Goal: Information Seeking & Learning: Learn about a topic

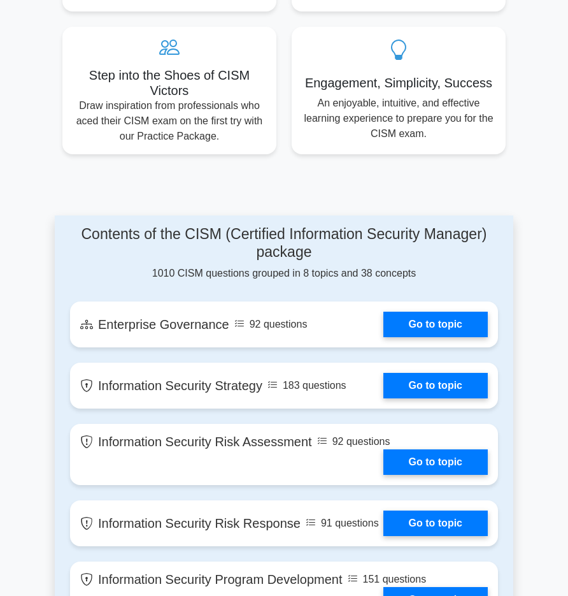
scroll to position [845, 0]
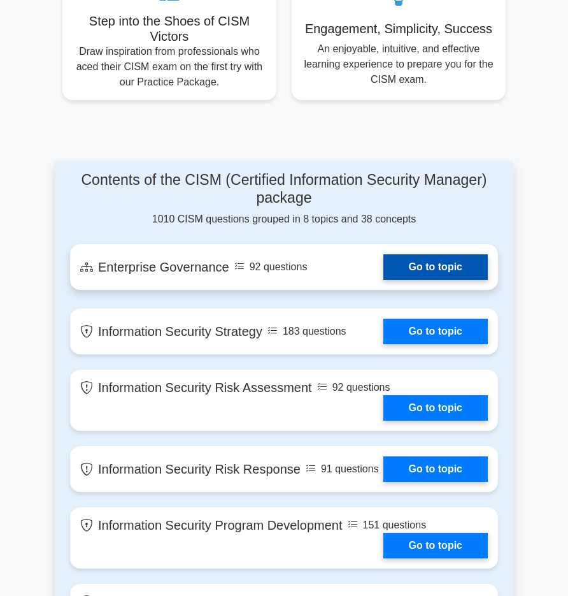
click at [394, 254] on link "Go to topic" at bounding box center [435, 266] width 104 height 25
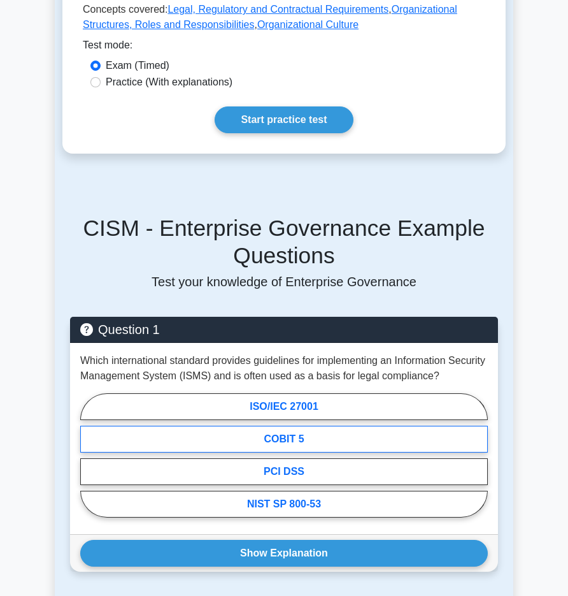
scroll to position [715, 0]
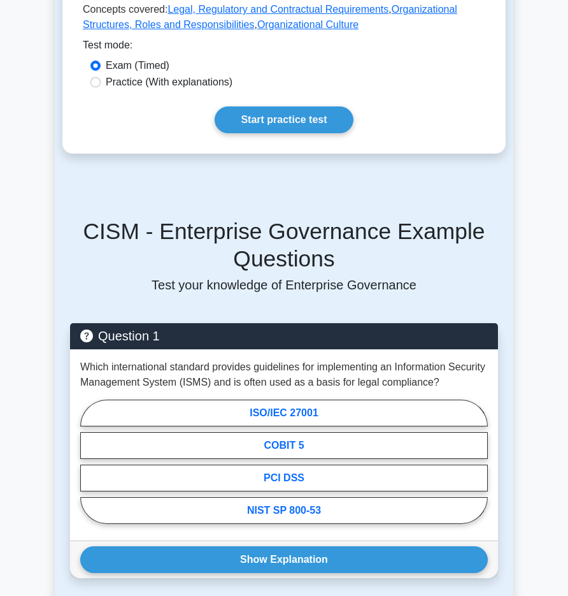
click at [142, 75] on label "Practice (With explanations)" at bounding box center [169, 82] width 127 height 15
click at [101, 77] on input "Practice (With explanations)" at bounding box center [95, 82] width 10 height 10
radio input "true"
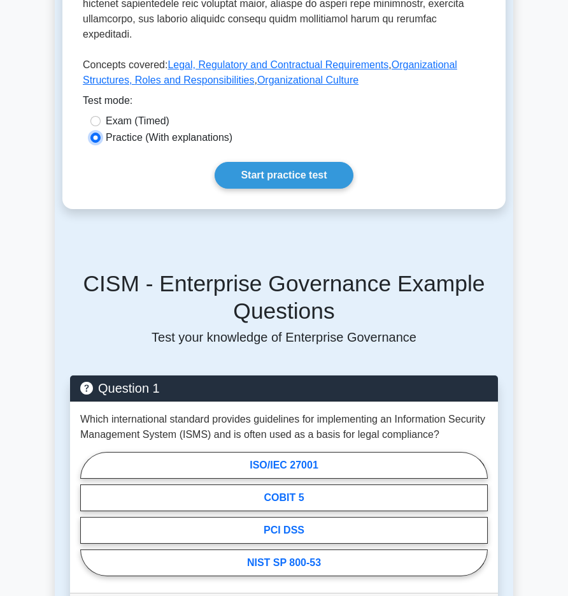
scroll to position [845, 0]
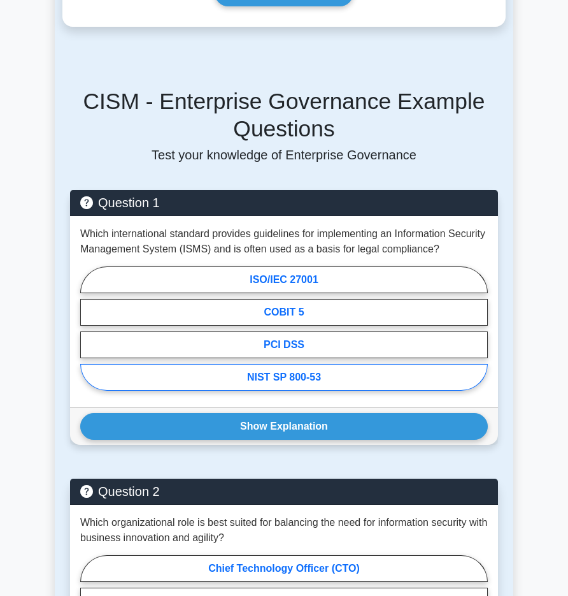
click at [290, 369] on label "NIST SP 800-53" at bounding box center [284, 377] width 408 height 27
click at [89, 336] on input "NIST SP 800-53" at bounding box center [84, 332] width 8 height 8
radio input "true"
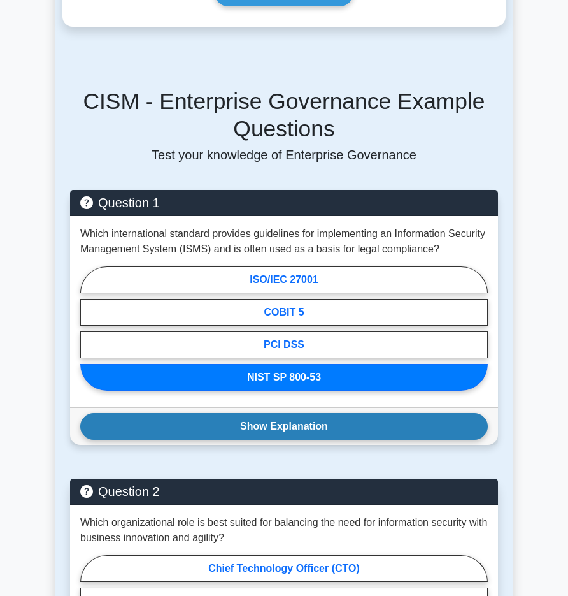
click at [239, 413] on button "Show Explanation" at bounding box center [284, 426] width 408 height 27
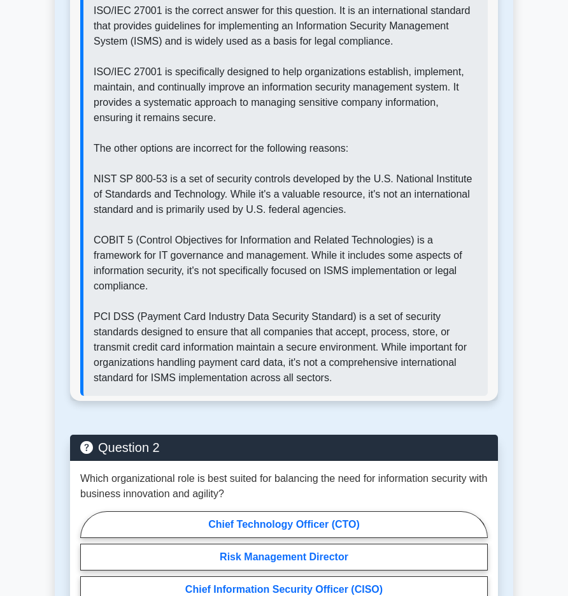
scroll to position [1429, 0]
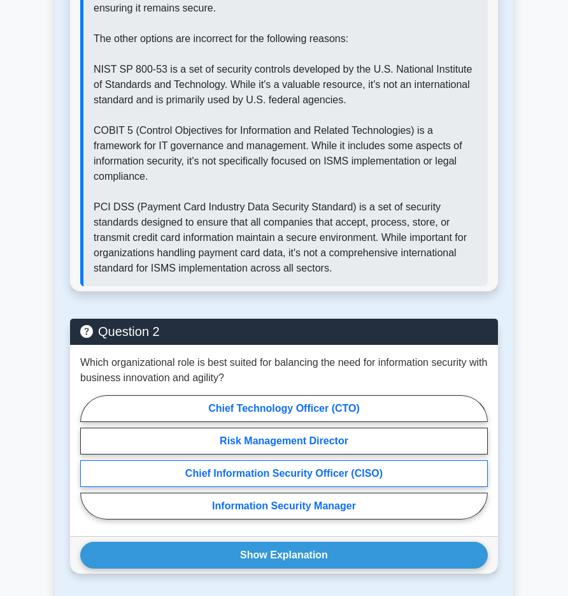
click at [213, 464] on label "Chief Information Security Officer (CISO)" at bounding box center [284, 473] width 408 height 27
click at [89, 464] on input "Chief Information Security Officer (CISO)" at bounding box center [84, 461] width 8 height 8
radio input "true"
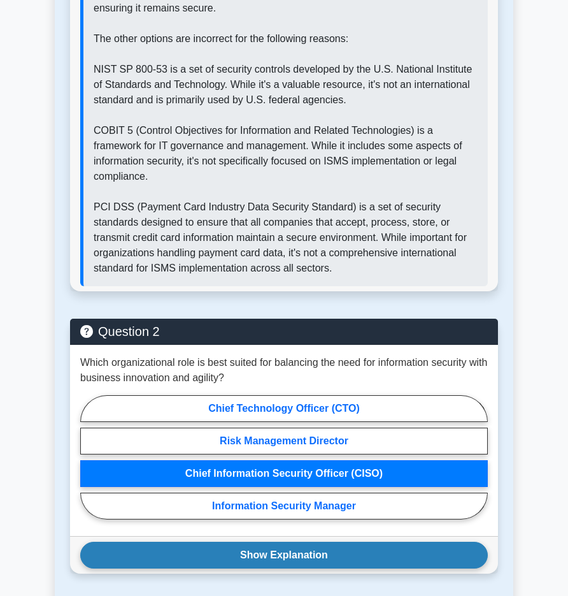
click at [303, 543] on button "Show Explanation" at bounding box center [284, 554] width 408 height 27
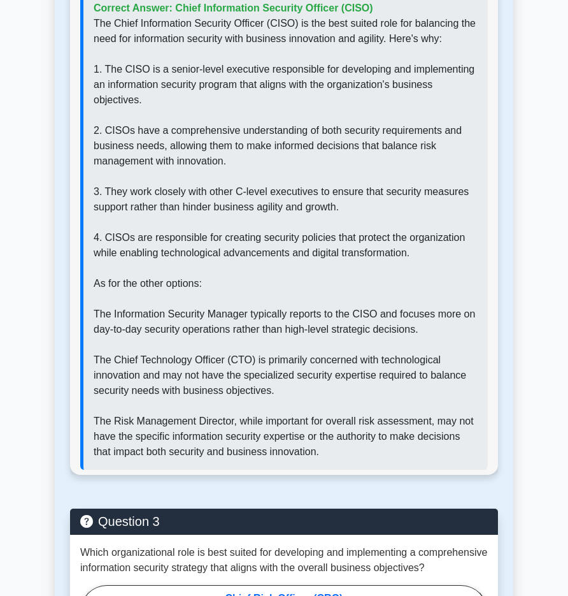
scroll to position [2209, 0]
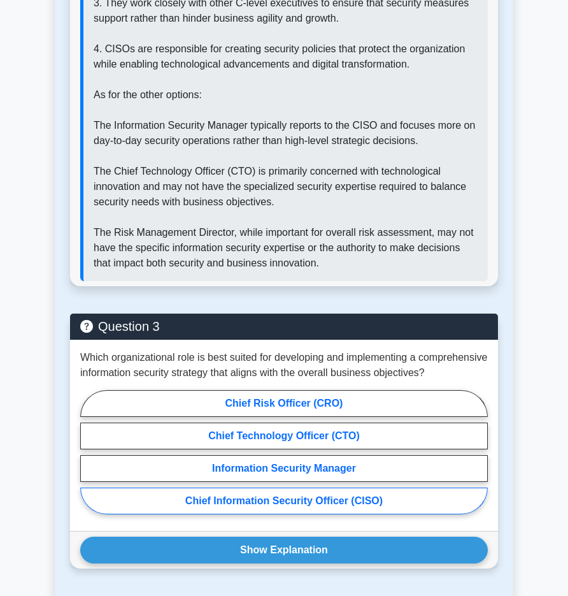
click at [183, 497] on label "Chief Information Security Officer (CISO)" at bounding box center [284, 500] width 408 height 27
click at [89, 460] on input "Chief Information Security Officer (CISO)" at bounding box center [84, 456] width 8 height 8
radio input "true"
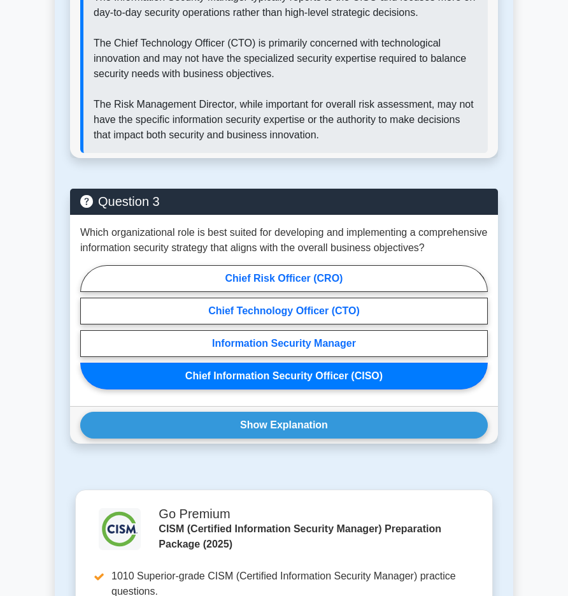
scroll to position [2339, 0]
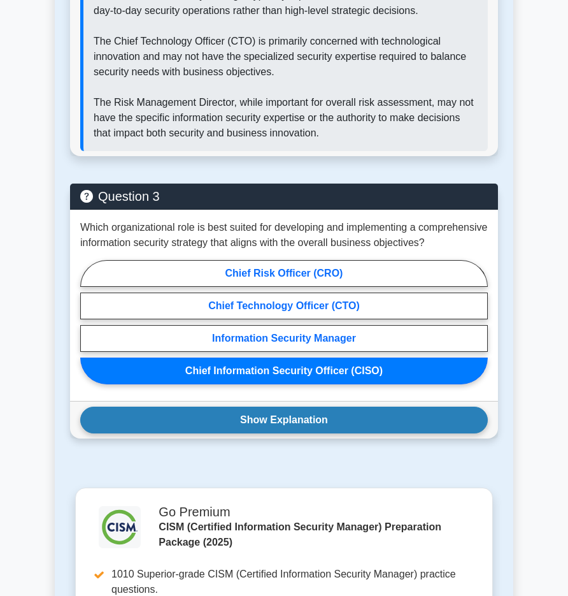
click at [226, 422] on button "Show Explanation" at bounding box center [284, 419] width 408 height 27
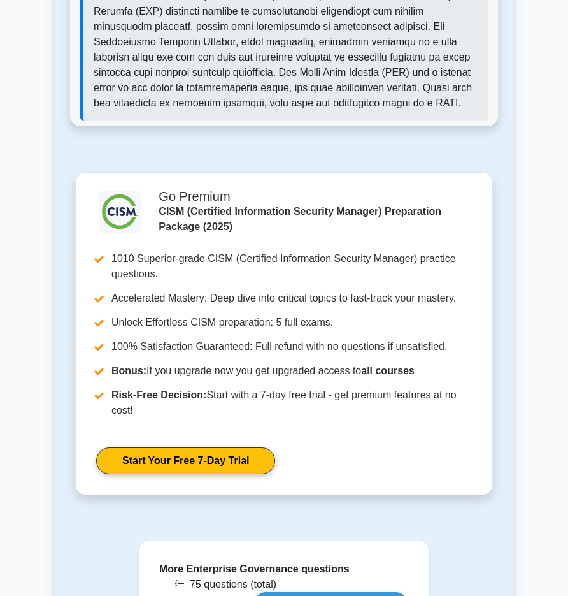
scroll to position [2715, 0]
